Goal: Transaction & Acquisition: Purchase product/service

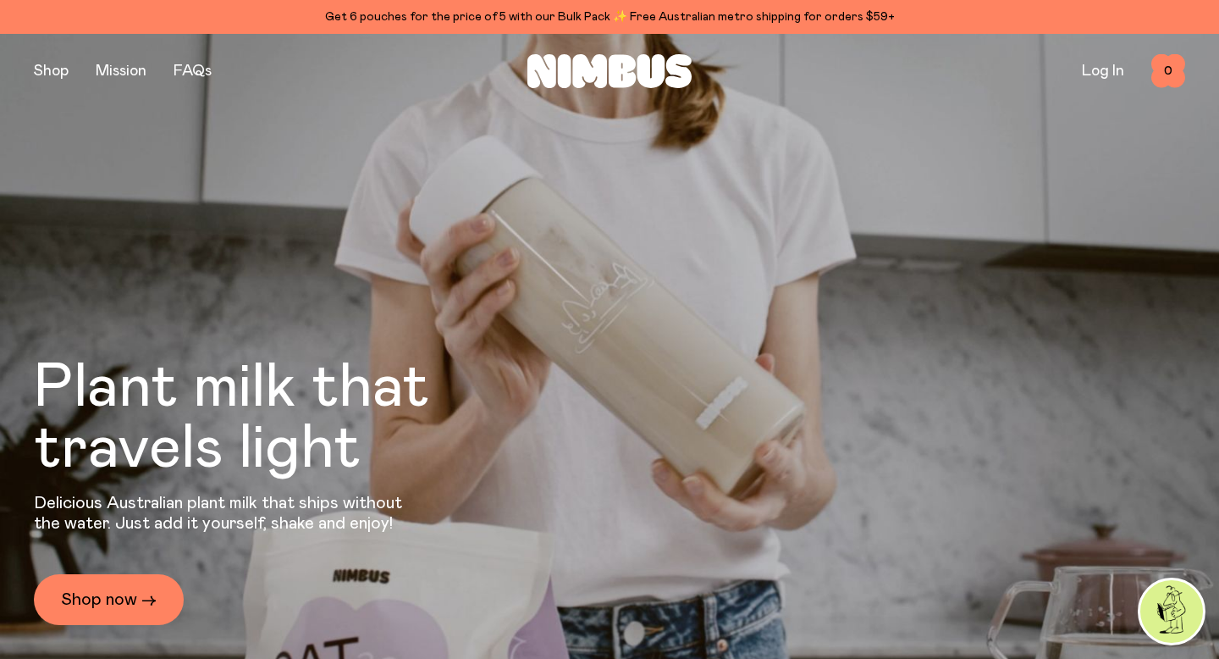
click at [130, 567] on div "Plant milk that travels light Delicious Australian plant milk that ships withou…" at bounding box center [278, 491] width 488 height 268
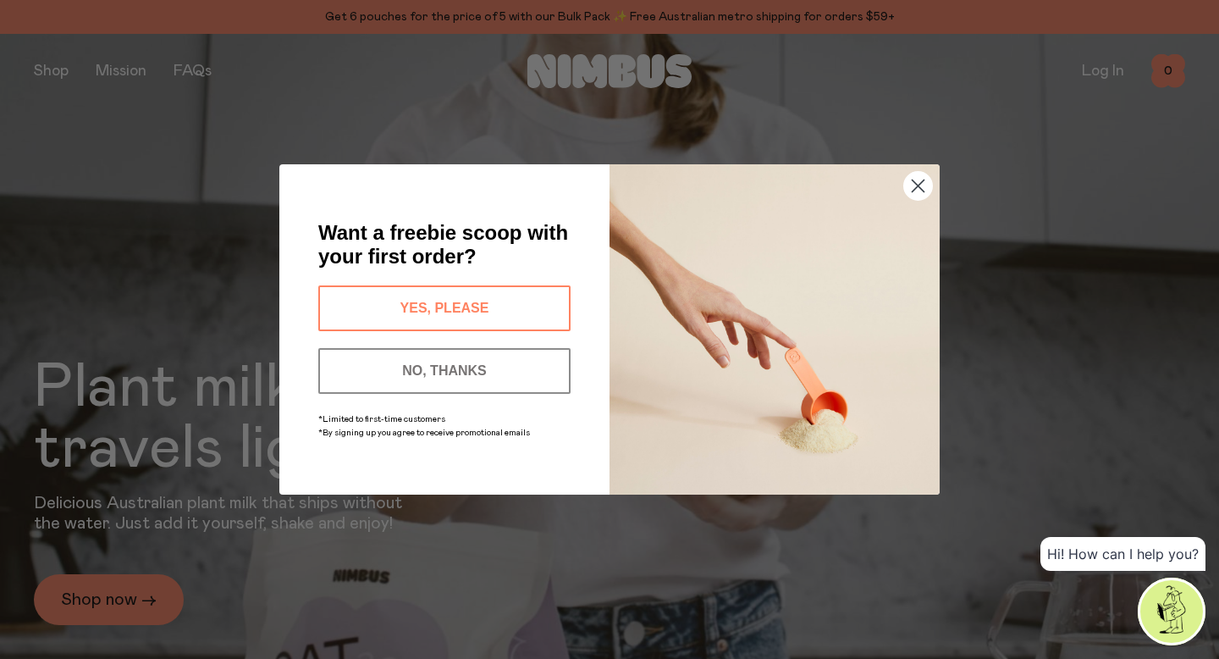
click at [531, 317] on button "YES, PLEASE" at bounding box center [444, 308] width 252 height 46
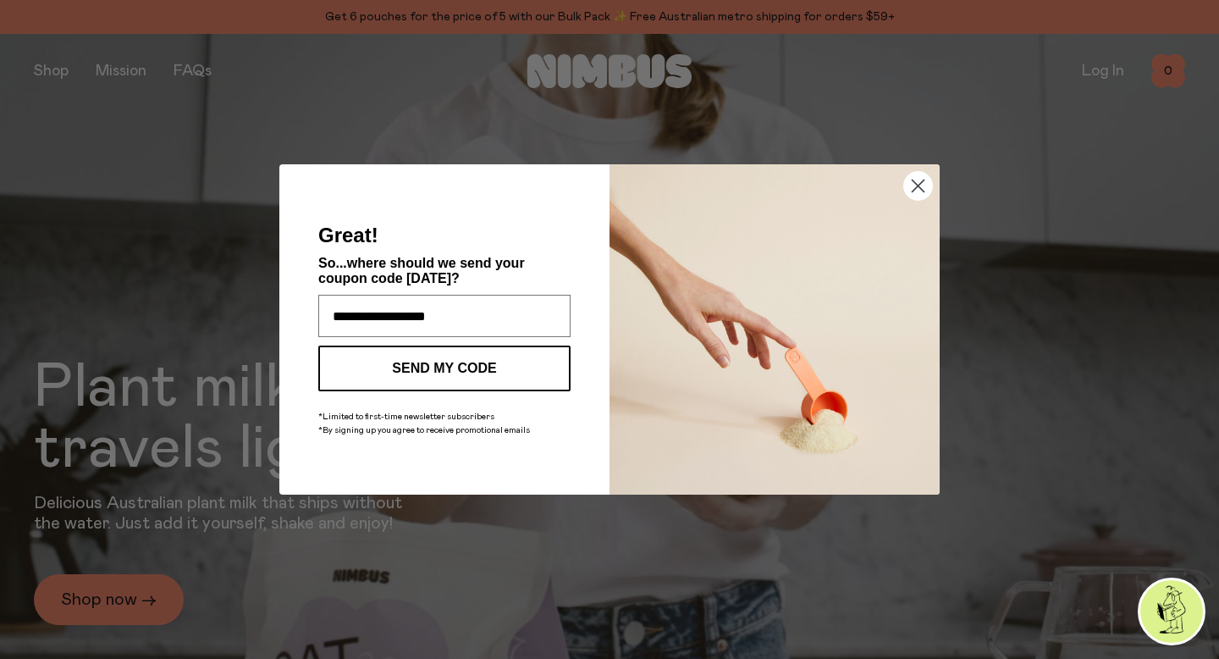
type input "**********"
click at [467, 374] on button "SEND MY CODE" at bounding box center [444, 368] width 252 height 46
click at [360, 316] on input "**********" at bounding box center [444, 316] width 252 height 42
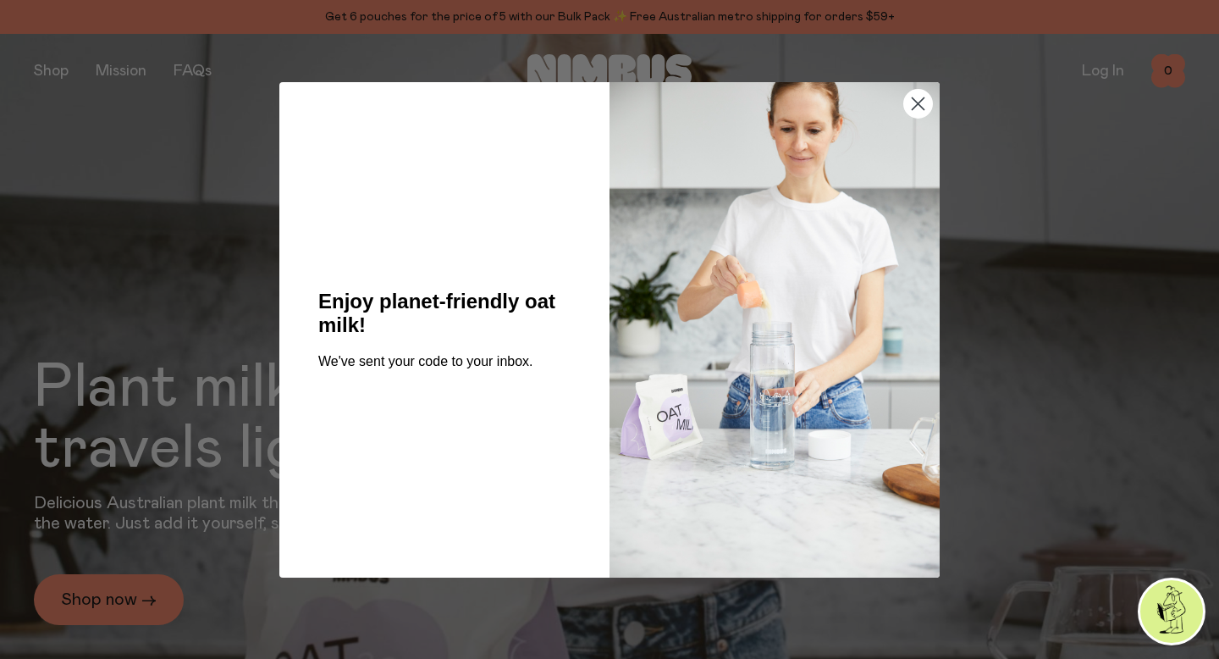
click at [920, 108] on circle "Close dialog" at bounding box center [918, 103] width 28 height 28
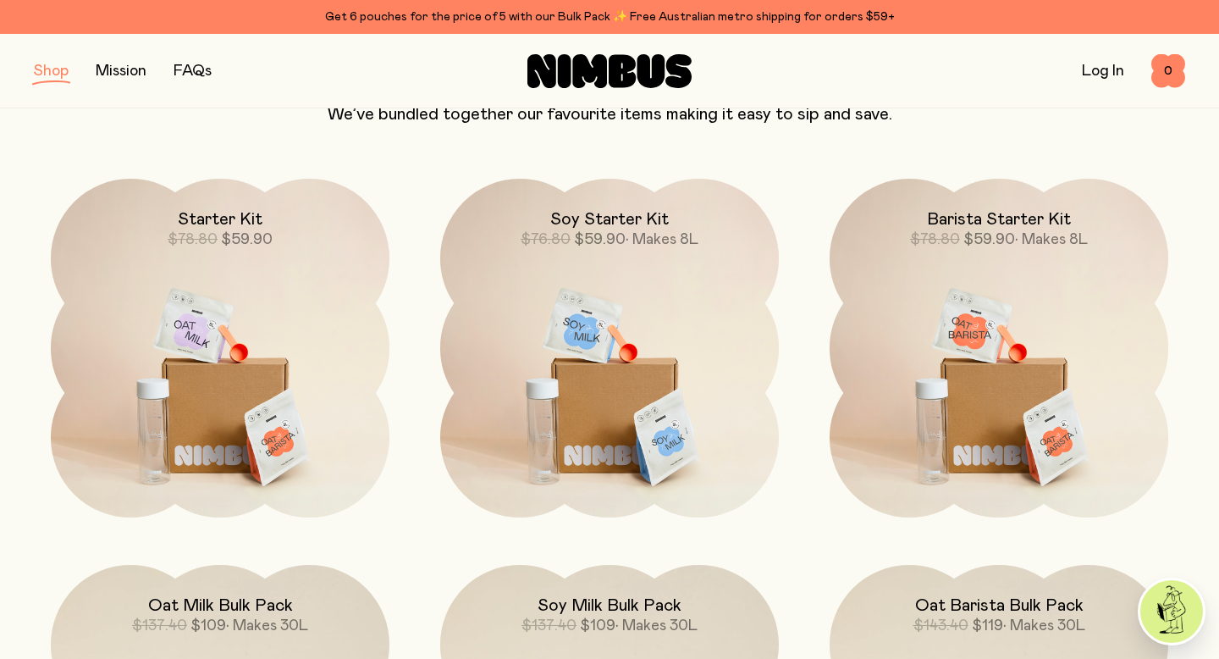
scroll to position [1068, 0]
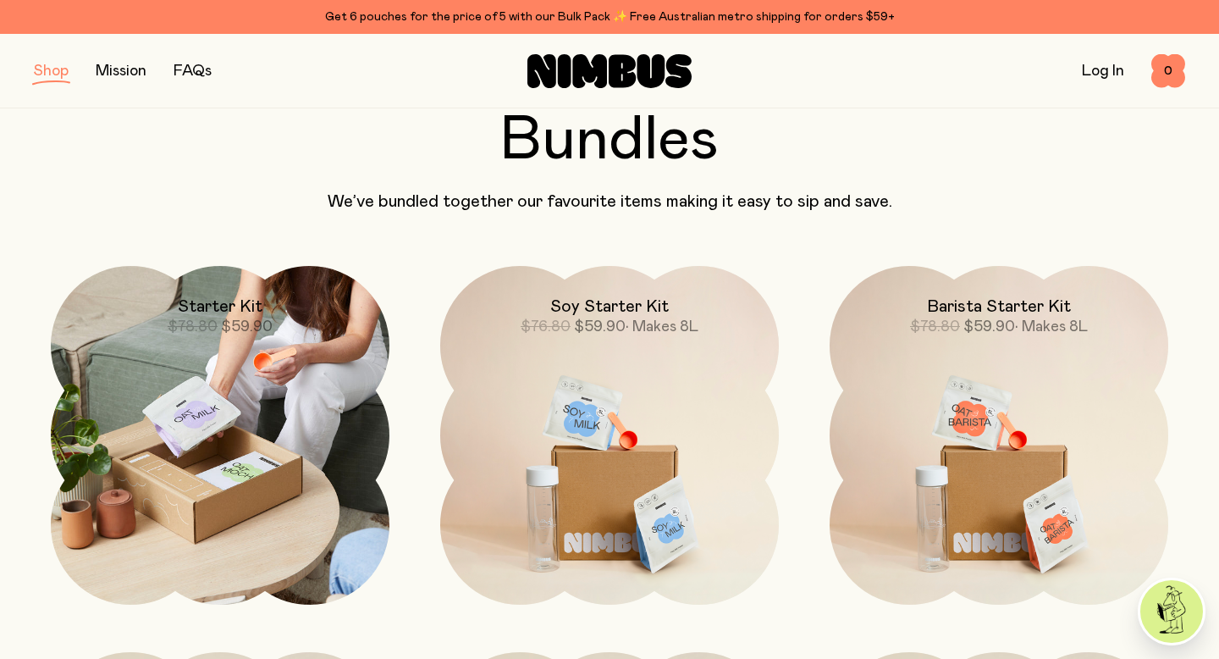
click at [277, 373] on img at bounding box center [220, 435] width 339 height 339
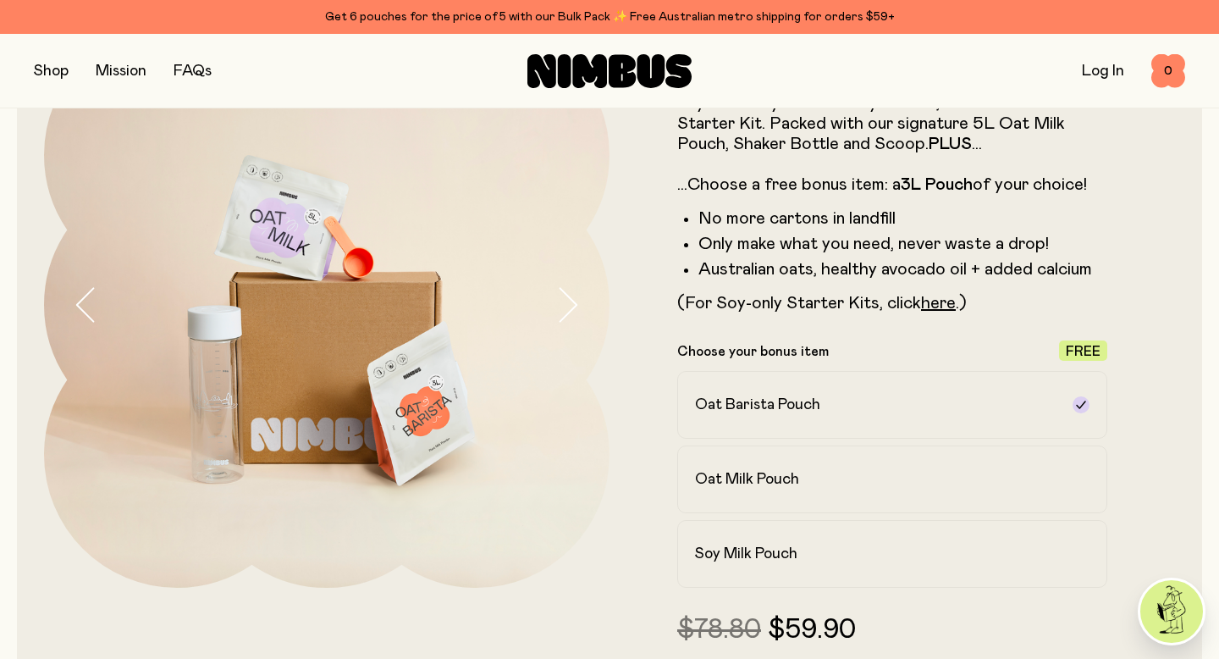
scroll to position [135, 0]
click at [722, 545] on h2 "Soy Milk Pouch" at bounding box center [746, 553] width 102 height 20
click at [719, 401] on h2 "Oat Barista Pouch" at bounding box center [757, 404] width 125 height 20
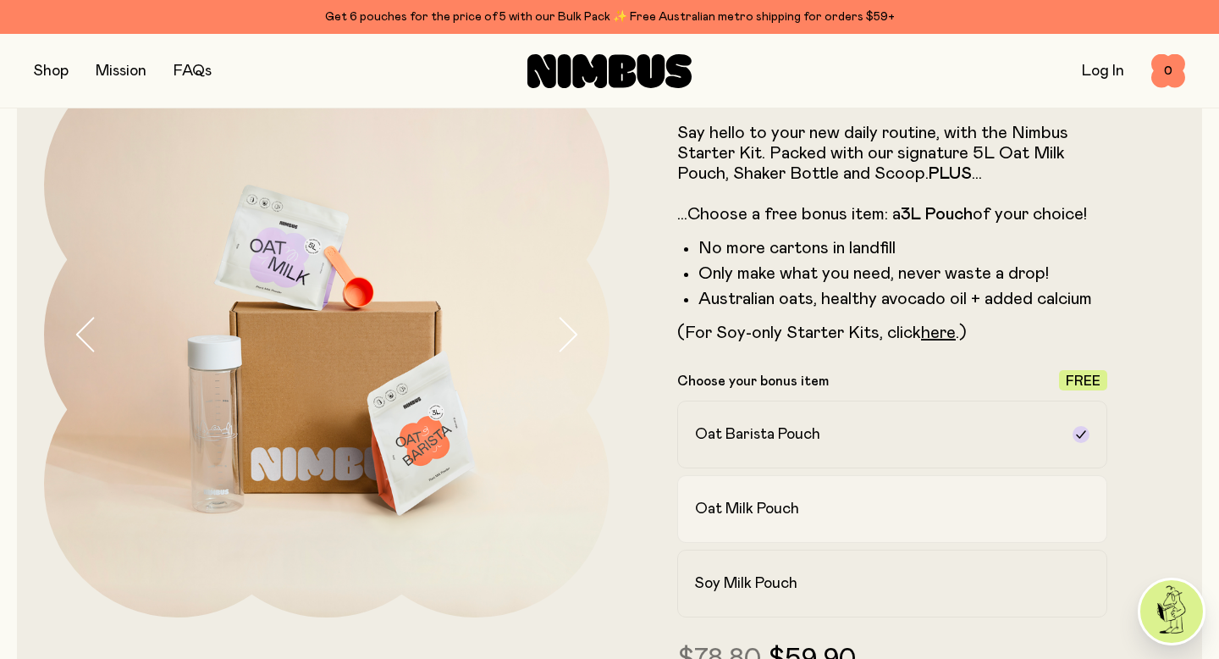
scroll to position [112, 0]
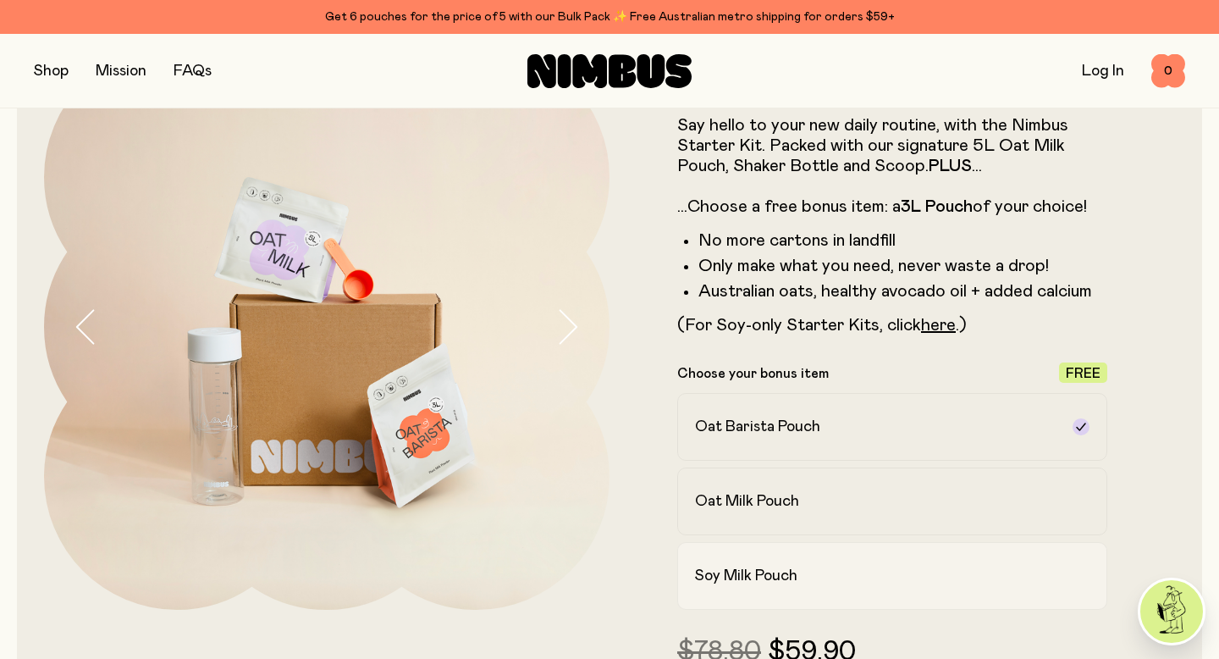
click at [765, 583] on h2 "Soy Milk Pouch" at bounding box center [746, 576] width 102 height 20
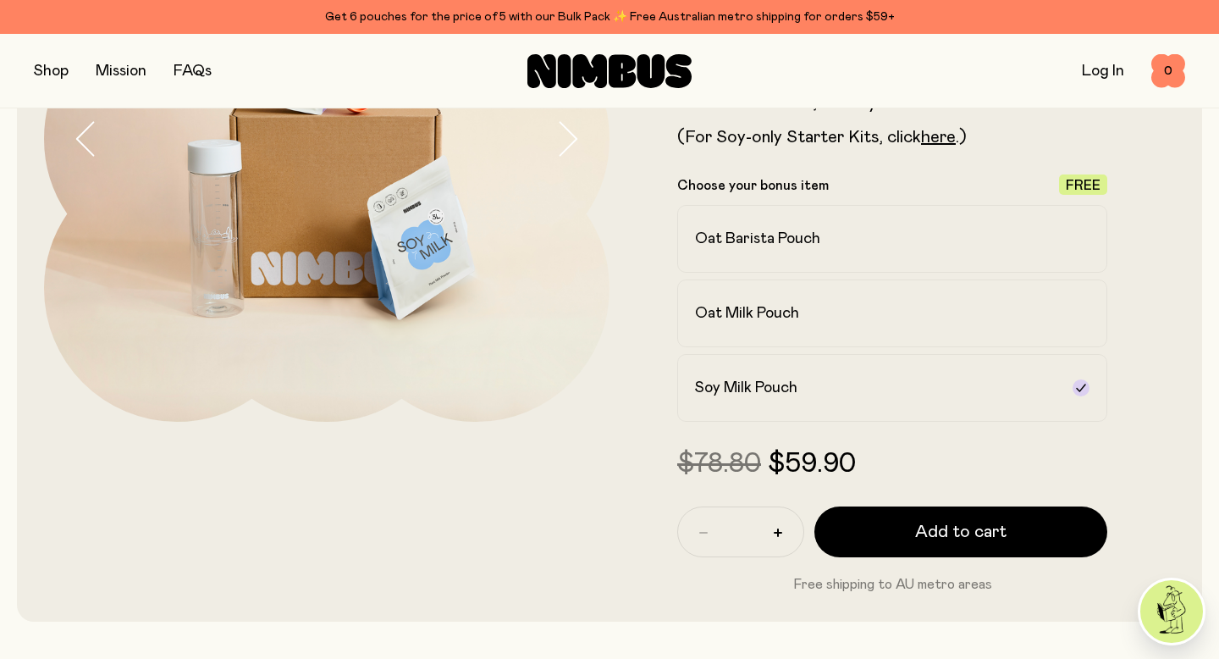
scroll to position [301, 0]
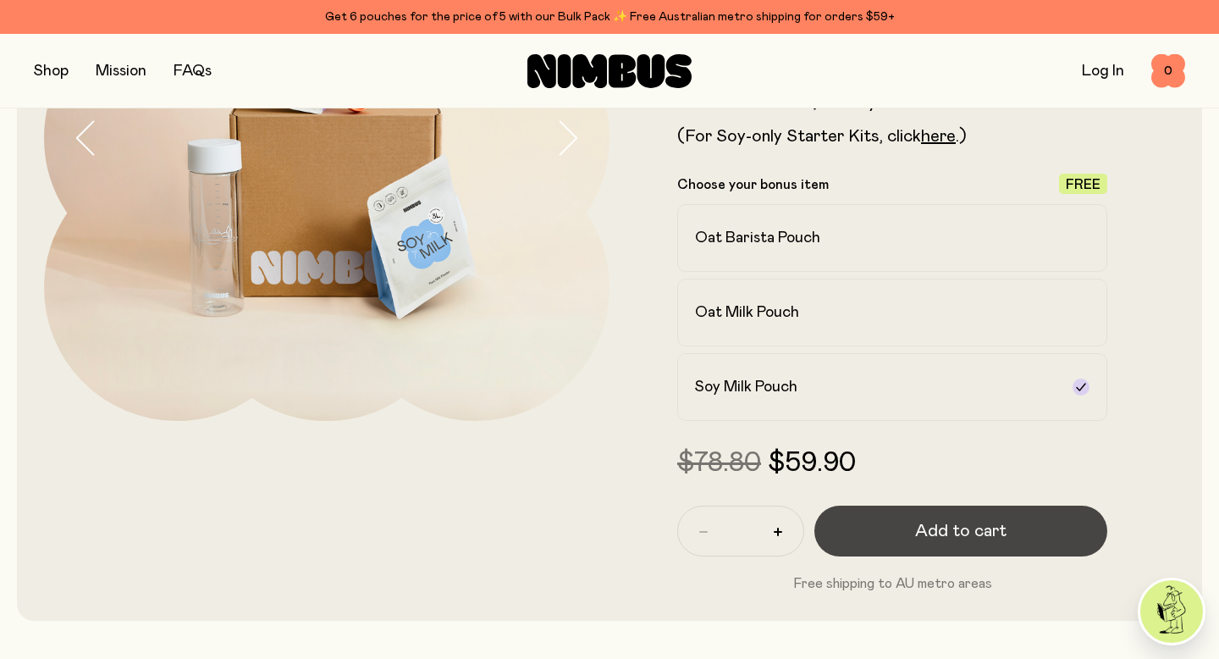
click at [1014, 540] on button "Add to cart" at bounding box center [960, 530] width 293 height 51
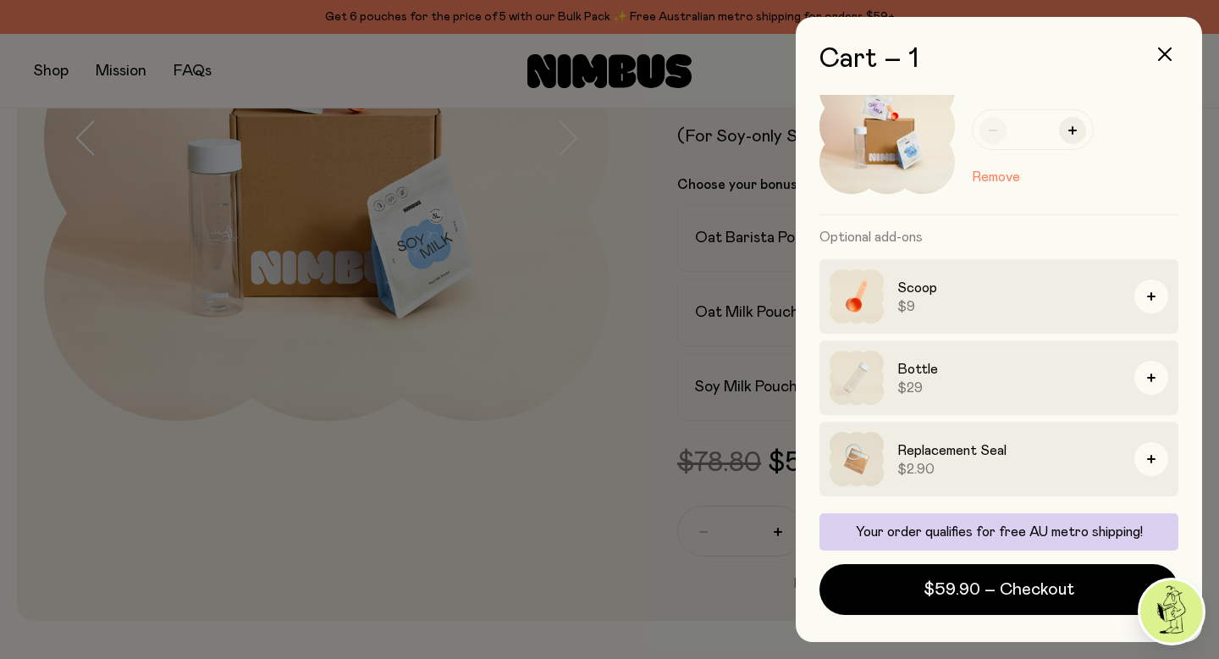
scroll to position [0, 0]
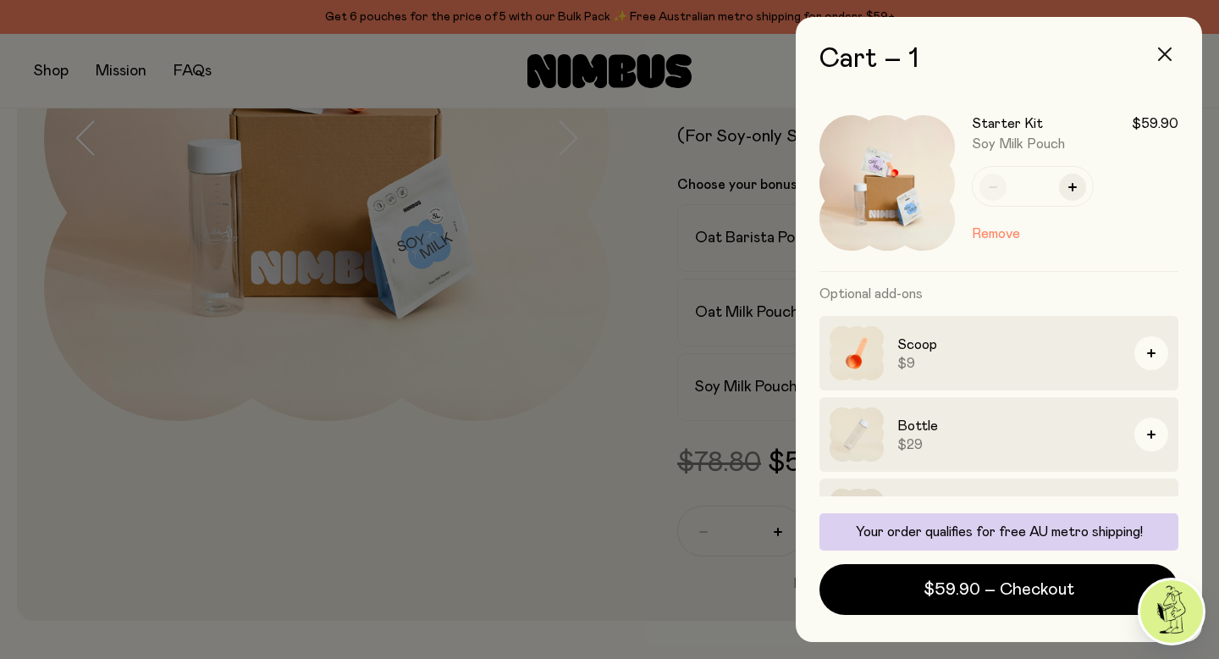
click at [1168, 53] on icon "button" at bounding box center [1165, 54] width 14 height 14
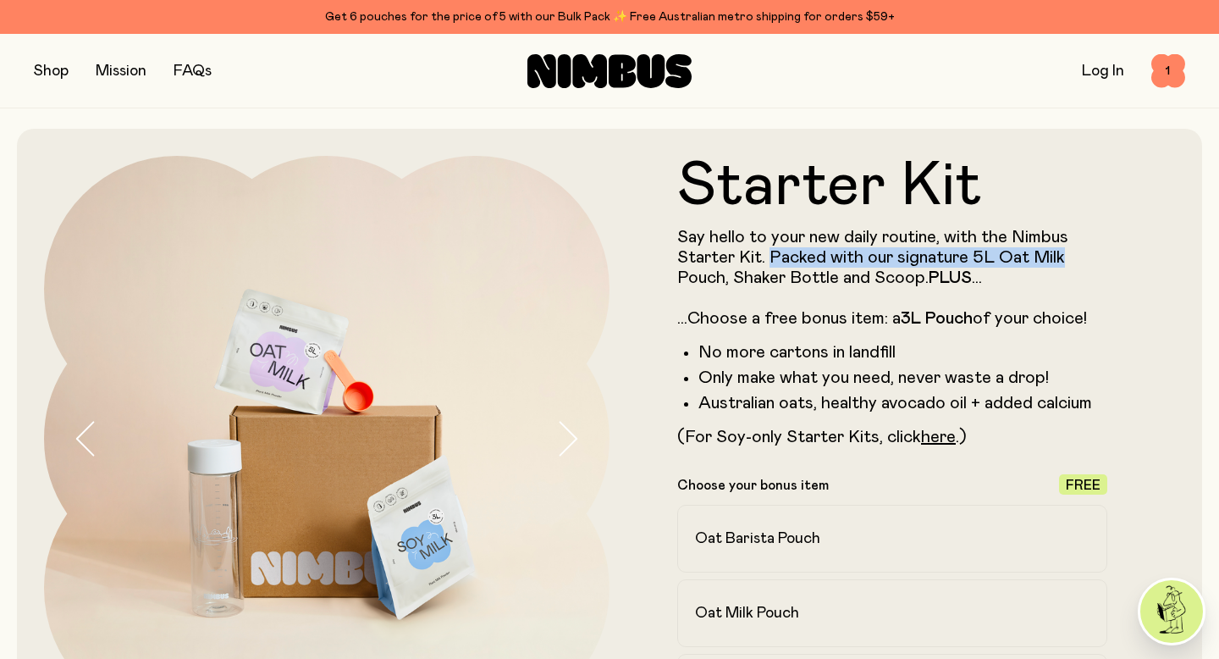
drag, startPoint x: 770, startPoint y: 257, endPoint x: 1066, endPoint y: 251, distance: 295.5
click at [1066, 251] on p "Say hello to your new daily routine, with the Nimbus Starter Kit. Packed with o…" at bounding box center [892, 278] width 430 height 102
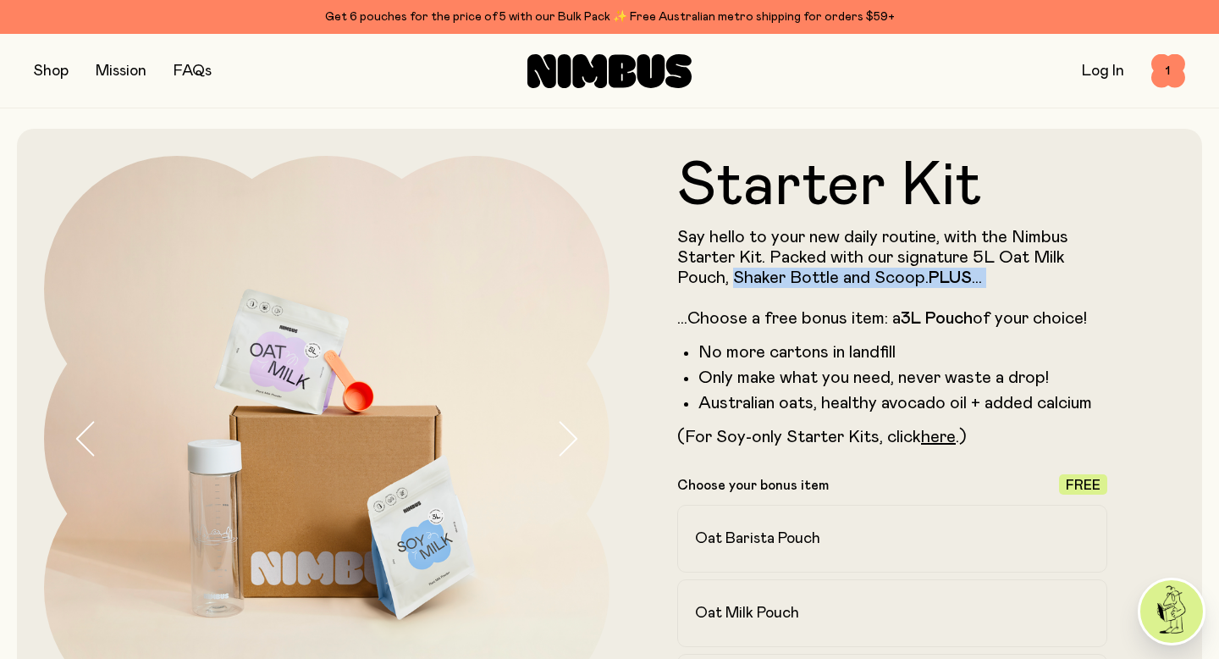
drag, startPoint x: 735, startPoint y: 275, endPoint x: 969, endPoint y: 288, distance: 234.8
click at [969, 288] on p "Say hello to your new daily routine, with the Nimbus Starter Kit. Packed with o…" at bounding box center [892, 278] width 430 height 102
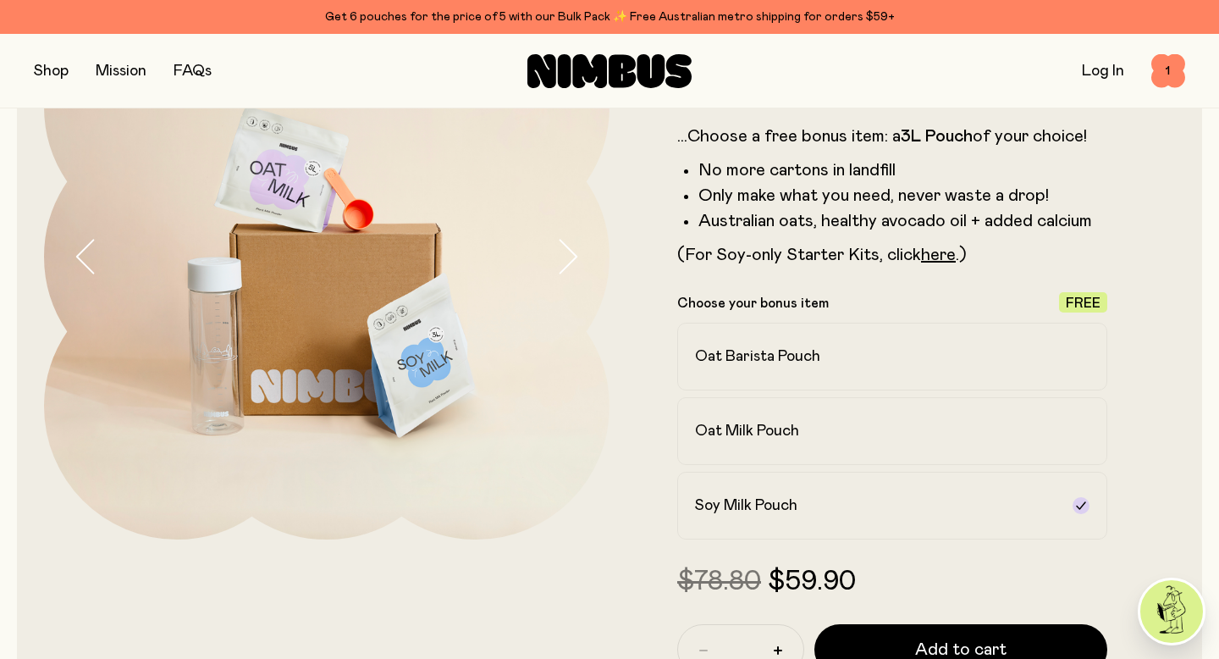
scroll to position [180, 0]
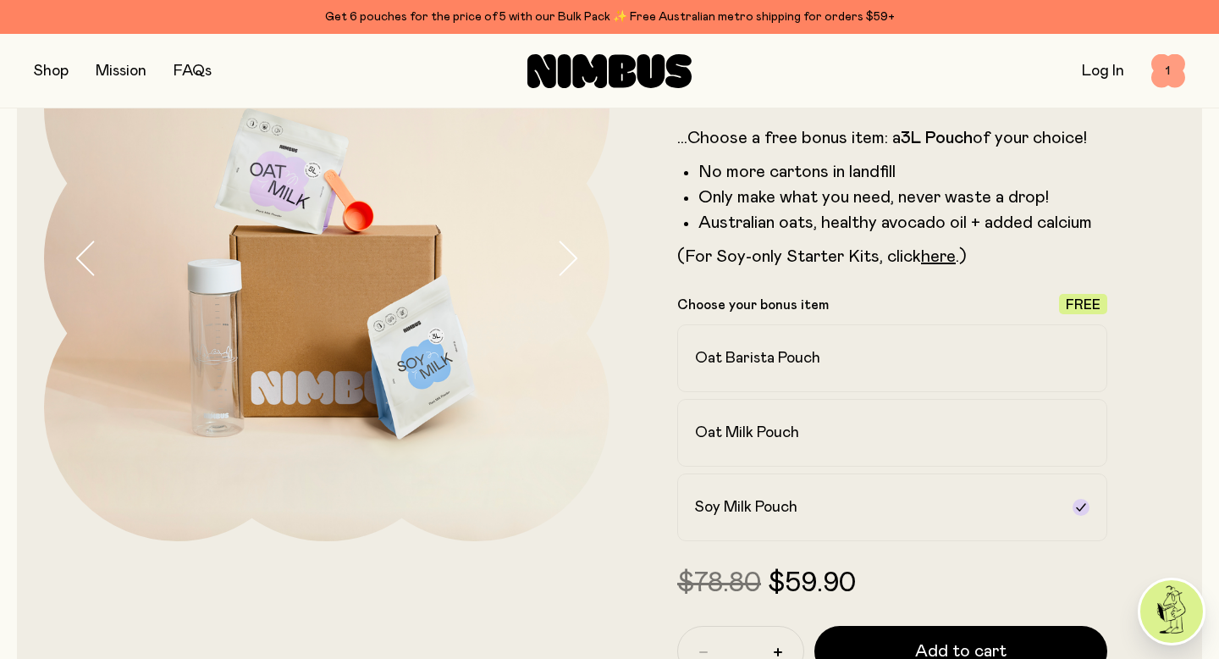
click at [1156, 72] on span "1" at bounding box center [1168, 71] width 34 height 34
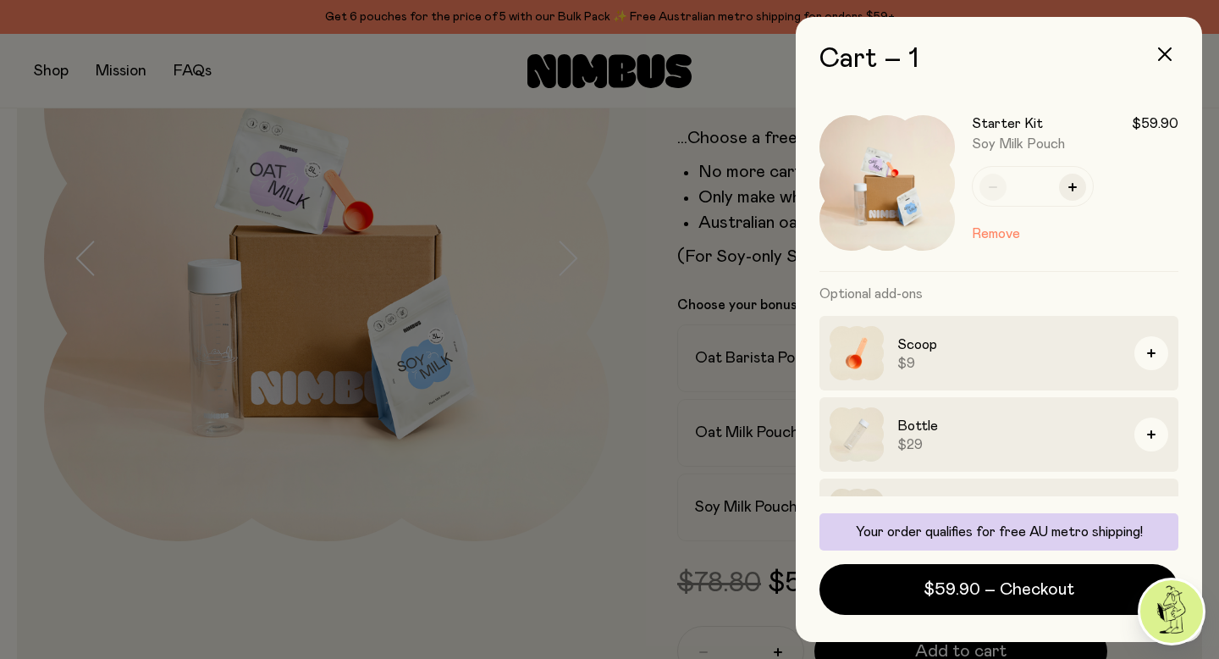
scroll to position [0, 0]
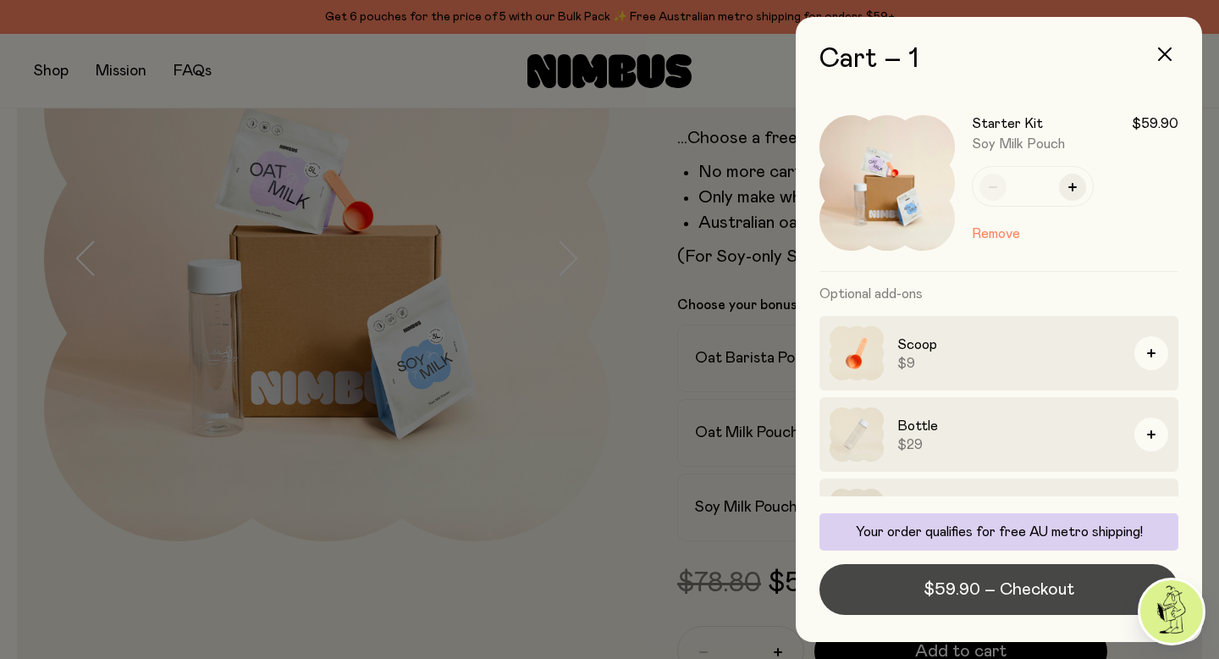
click at [932, 593] on span "$59.90 – Checkout" at bounding box center [999, 589] width 151 height 24
